Goal: Information Seeking & Learning: Learn about a topic

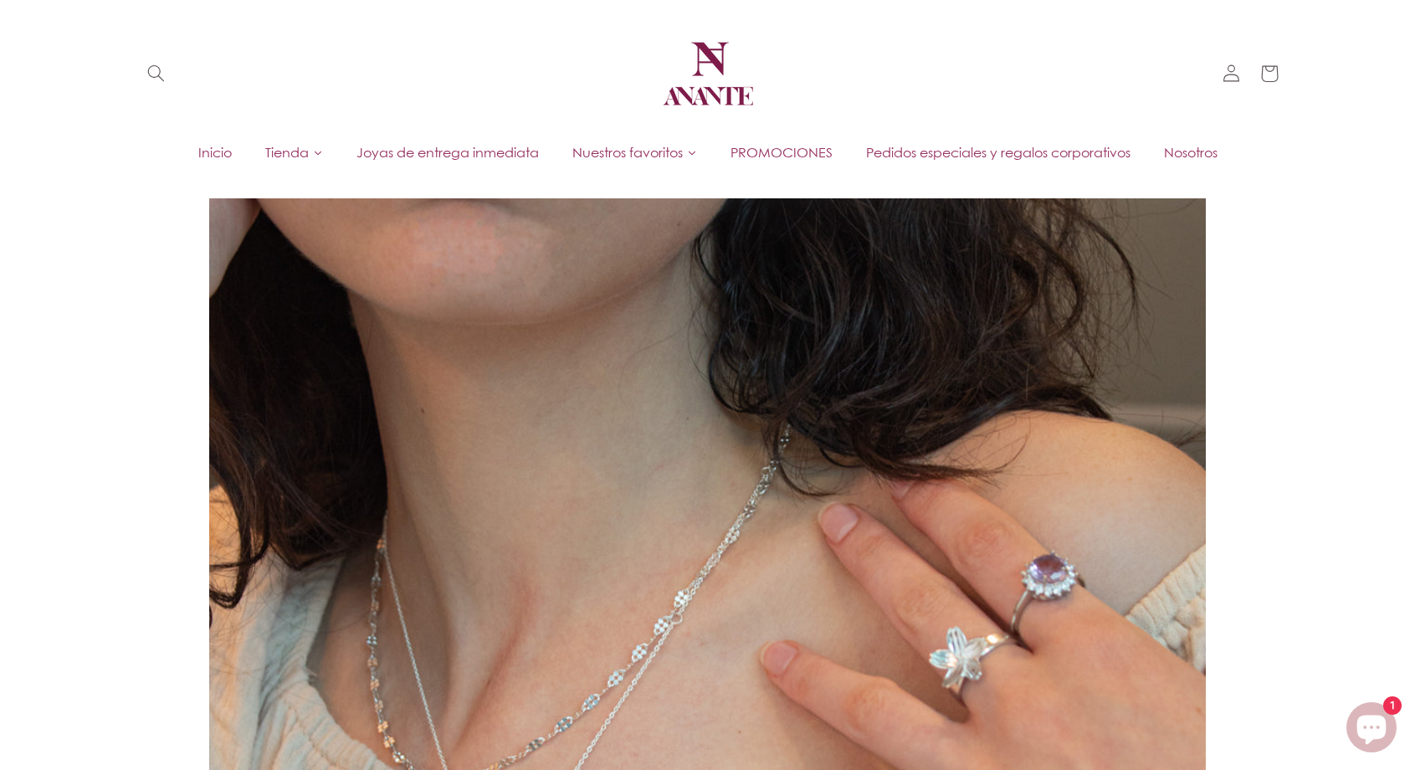
click at [203, 141] on link "Inicio" at bounding box center [215, 152] width 67 height 25
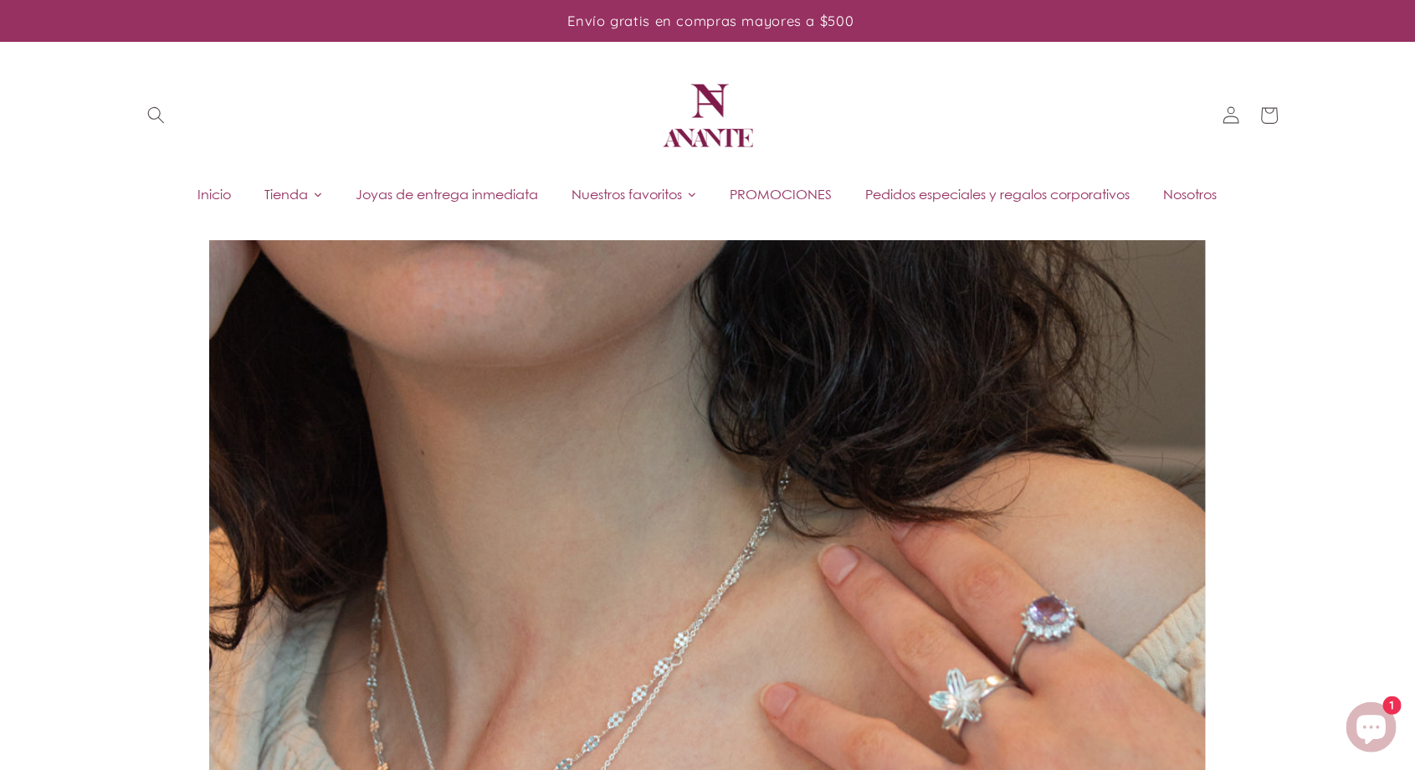
click at [1194, 196] on span "Nosotros" at bounding box center [1191, 194] width 54 height 18
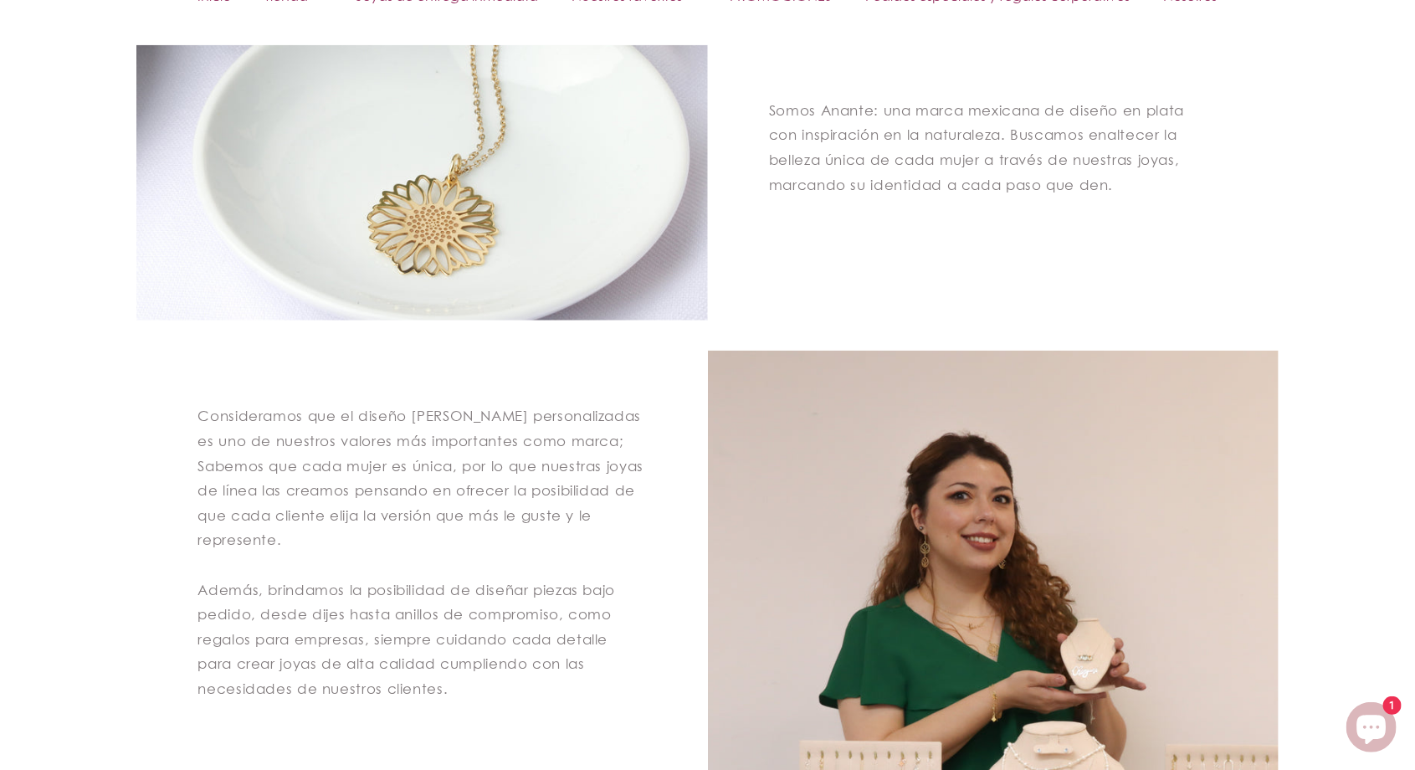
scroll to position [718, 0]
click at [881, 112] on p "Somos Anante: una marca mexicana de diseño en plata con inspiración en la natur…" at bounding box center [993, 147] width 449 height 99
click at [884, 114] on p "Somos Anante: una marca mexicana de diseño en plata con inspiración en la natur…" at bounding box center [993, 147] width 449 height 99
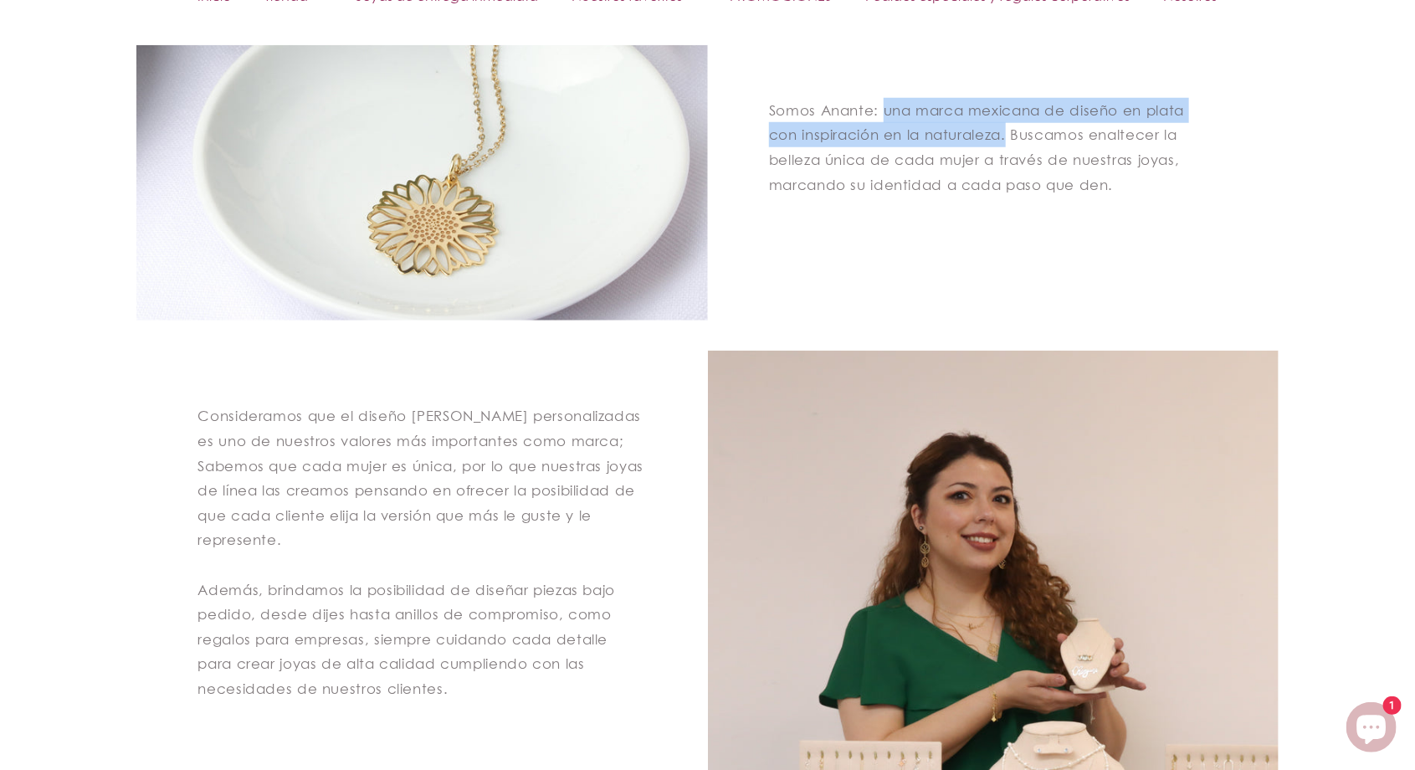
copy p "una marca mexicana de diseño en plata con inspiración en la naturaleza."
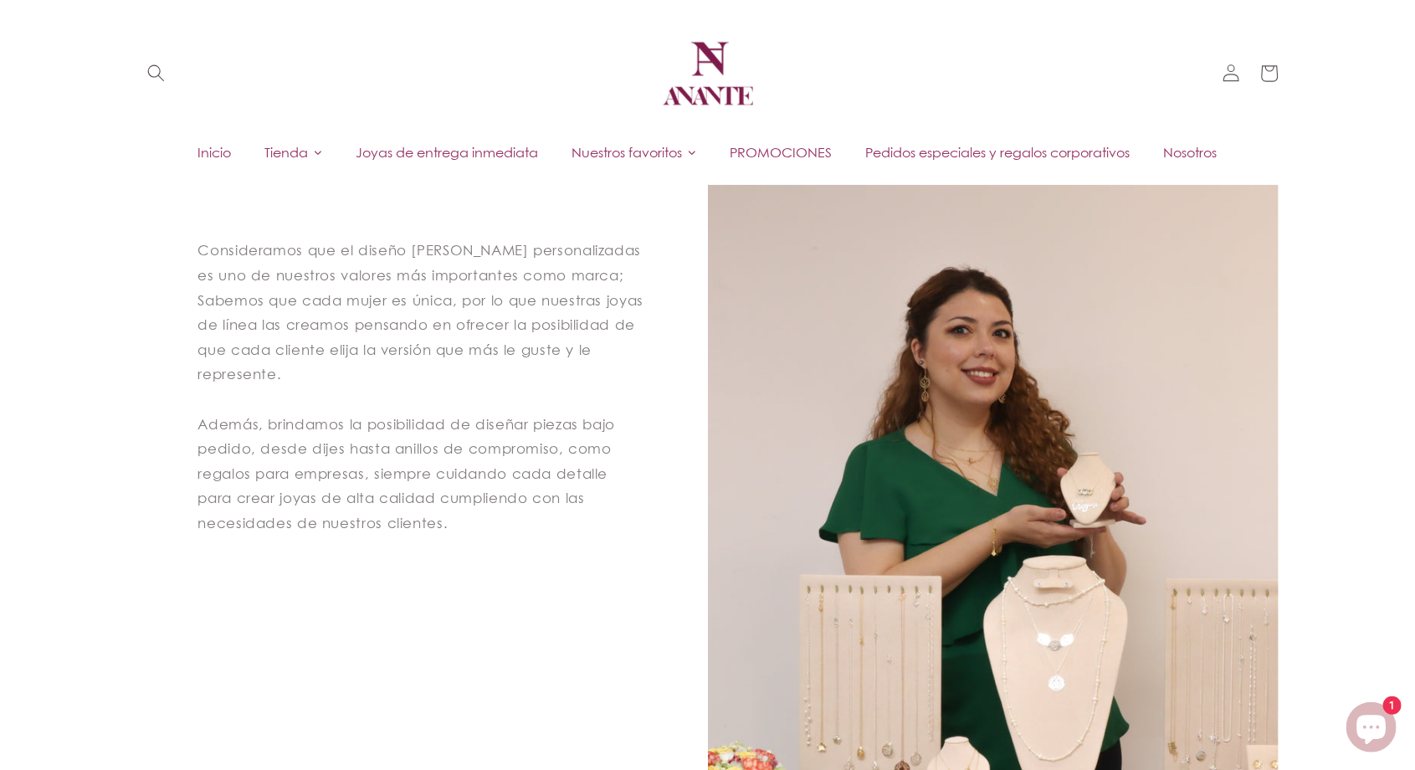
scroll to position [883, 0]
click at [361, 315] on p "Consideramos que el diseño de joyas personalizadas es uno de nuestros valores m…" at bounding box center [422, 387] width 449 height 297
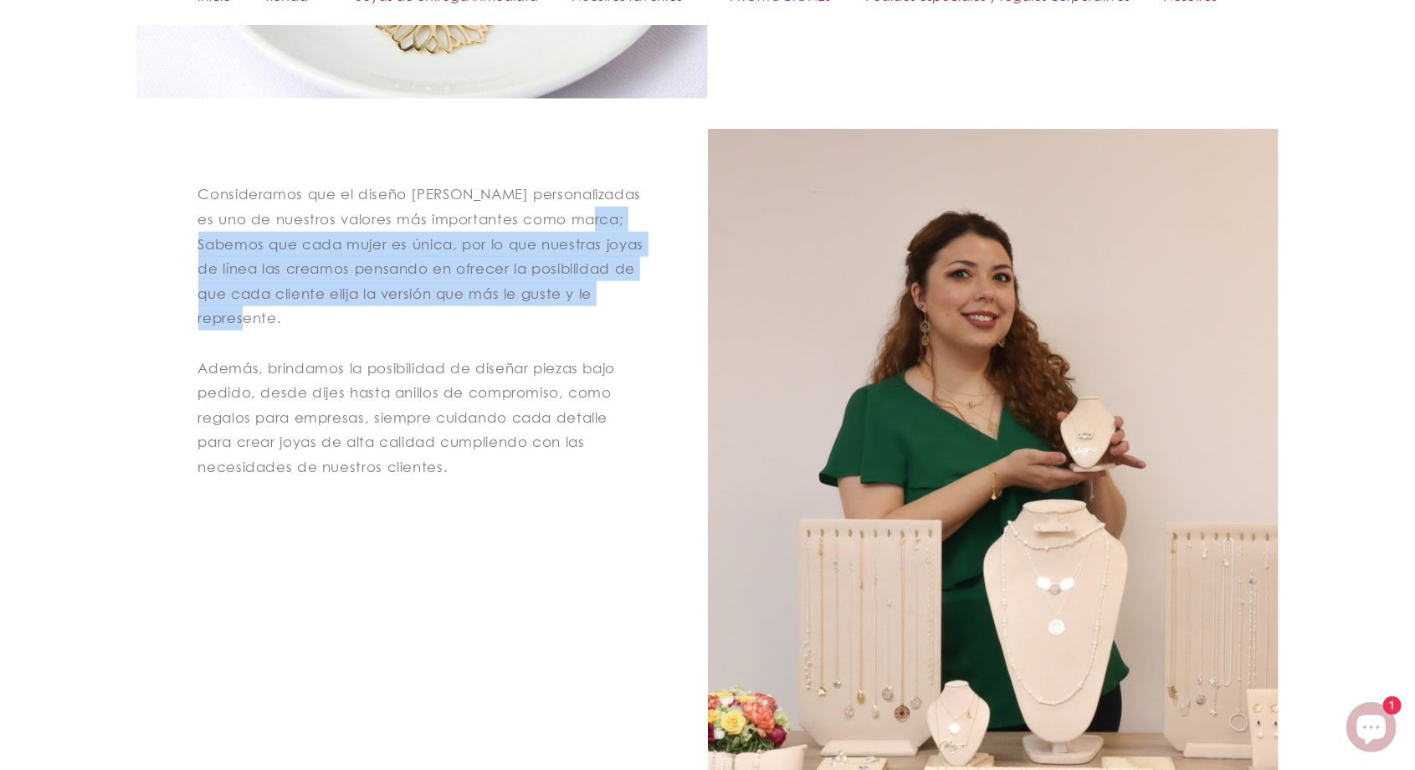
scroll to position [942, 0]
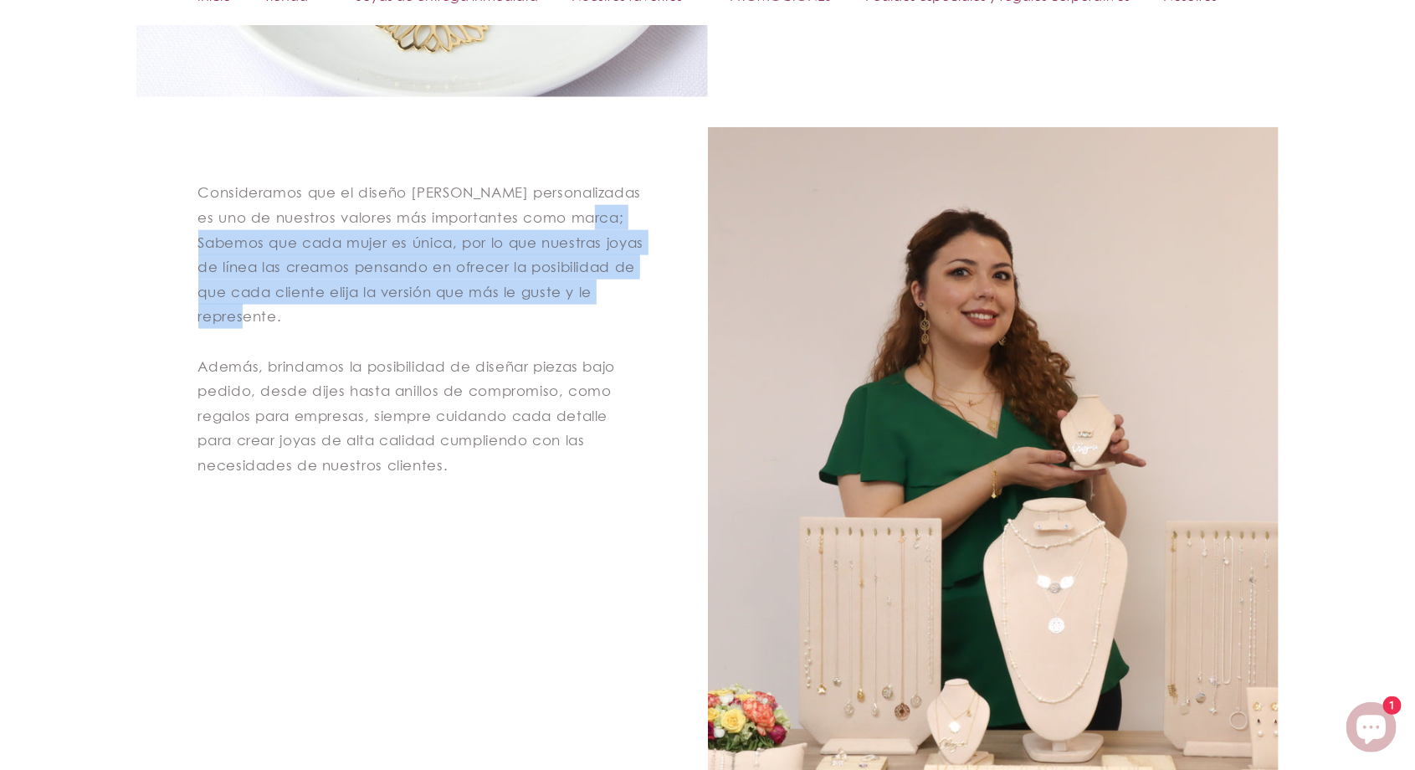
copy p "Sabemos que cada mujer es única, por lo que nuestras joyas de línea las creamos…"
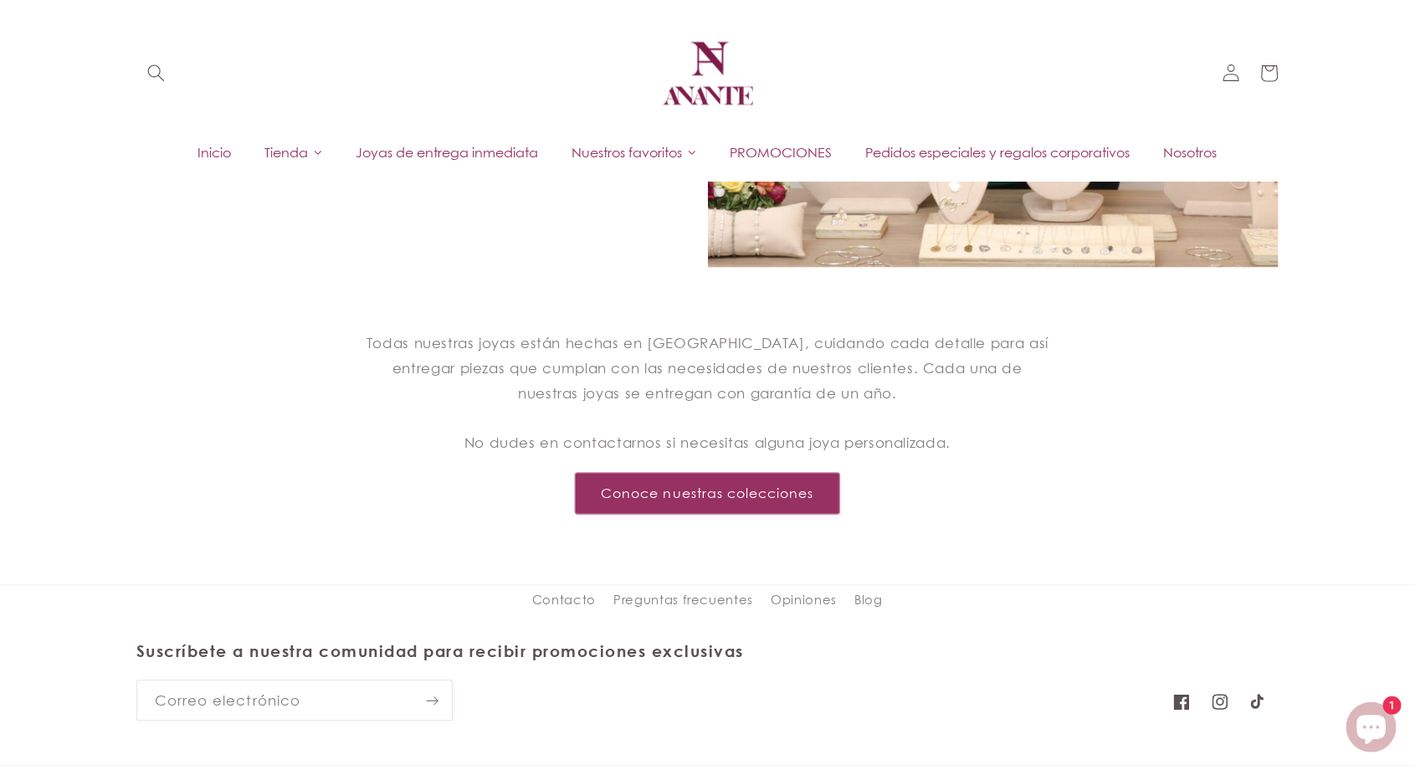
scroll to position [1476, 0]
